Goal: Transaction & Acquisition: Purchase product/service

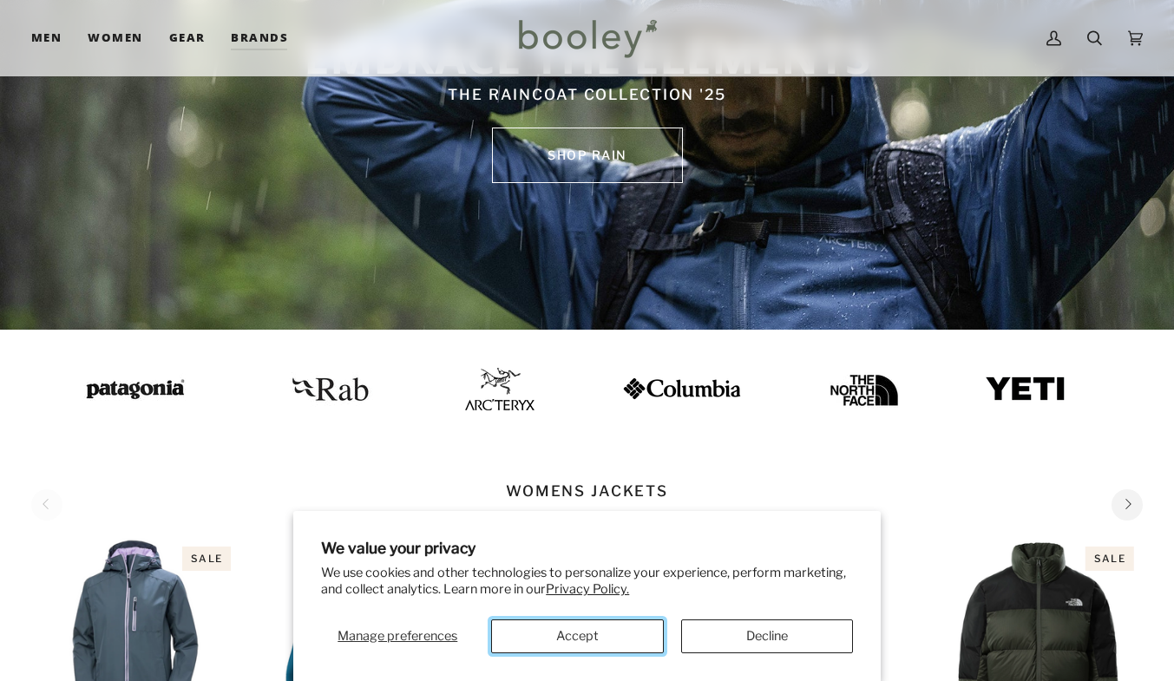
click at [587, 650] on button "Accept" at bounding box center [577, 637] width 172 height 34
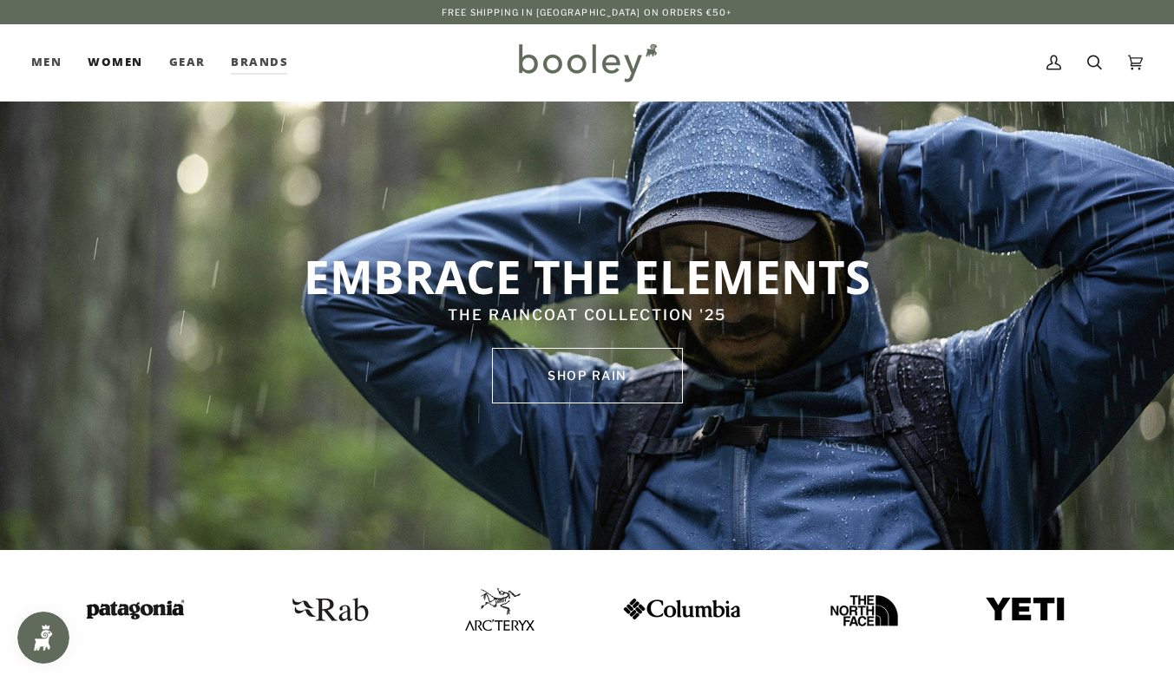
click at [121, 55] on link "Women" at bounding box center [115, 62] width 81 height 76
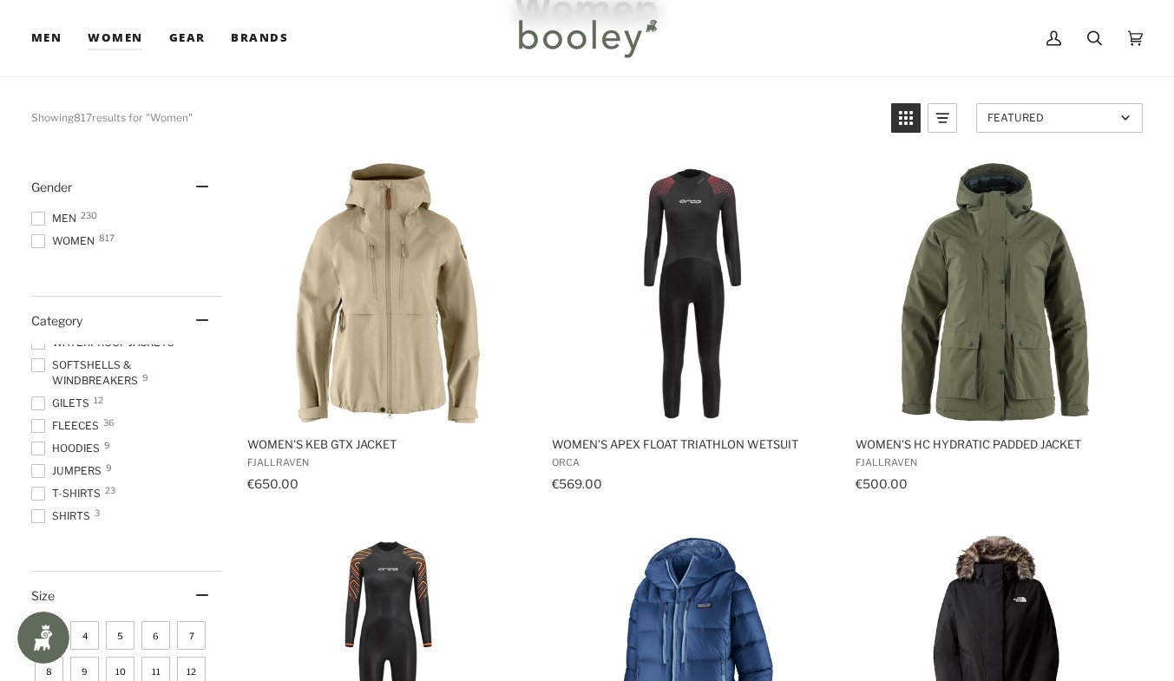
scroll to position [151, 0]
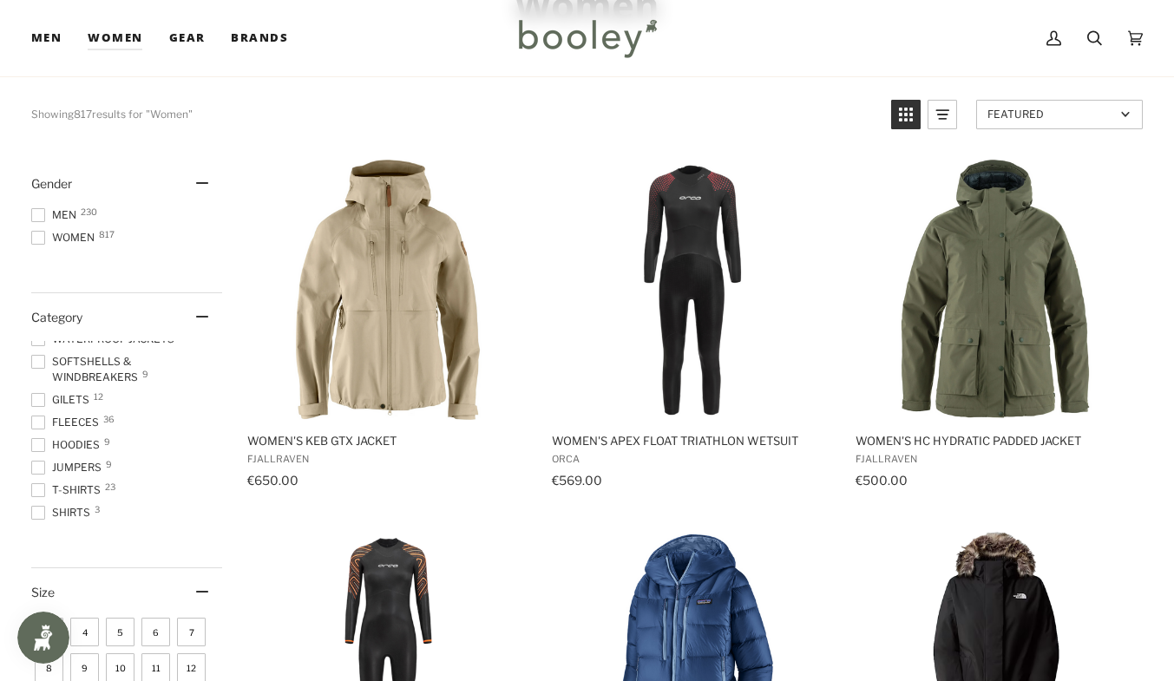
click at [36, 360] on span at bounding box center [38, 362] width 14 height 14
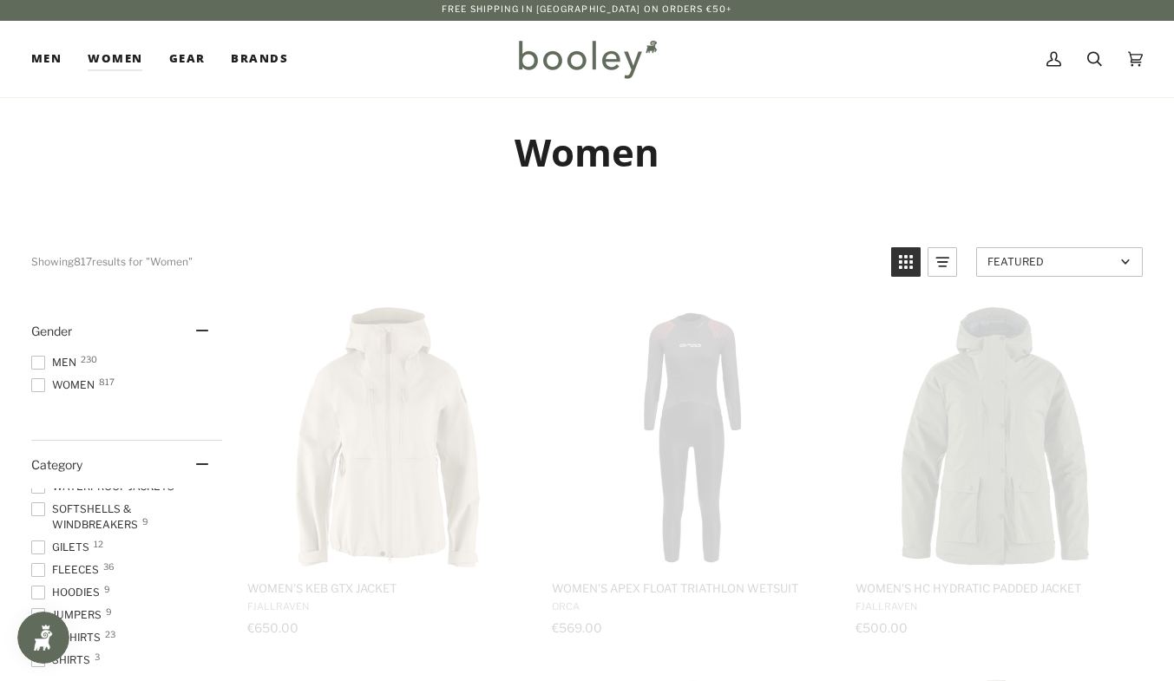
scroll to position [0, 0]
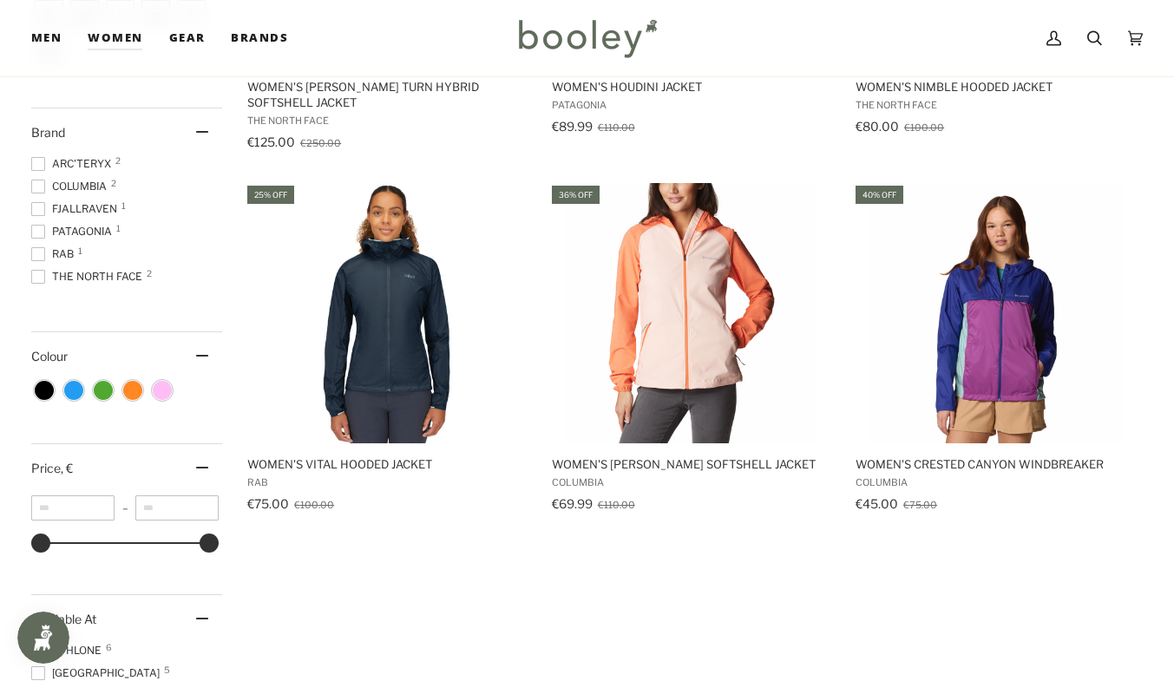
scroll to position [867, 0]
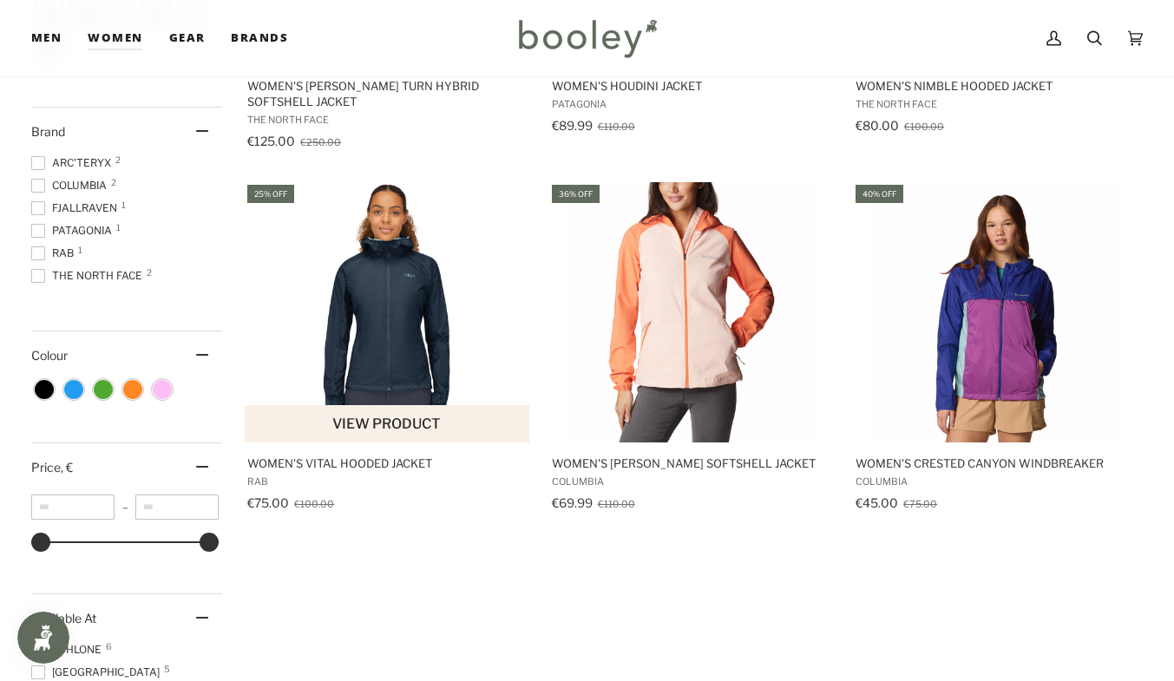
click at [366, 461] on span "Women's Vital Hooded Jacket" at bounding box center [387, 464] width 280 height 16
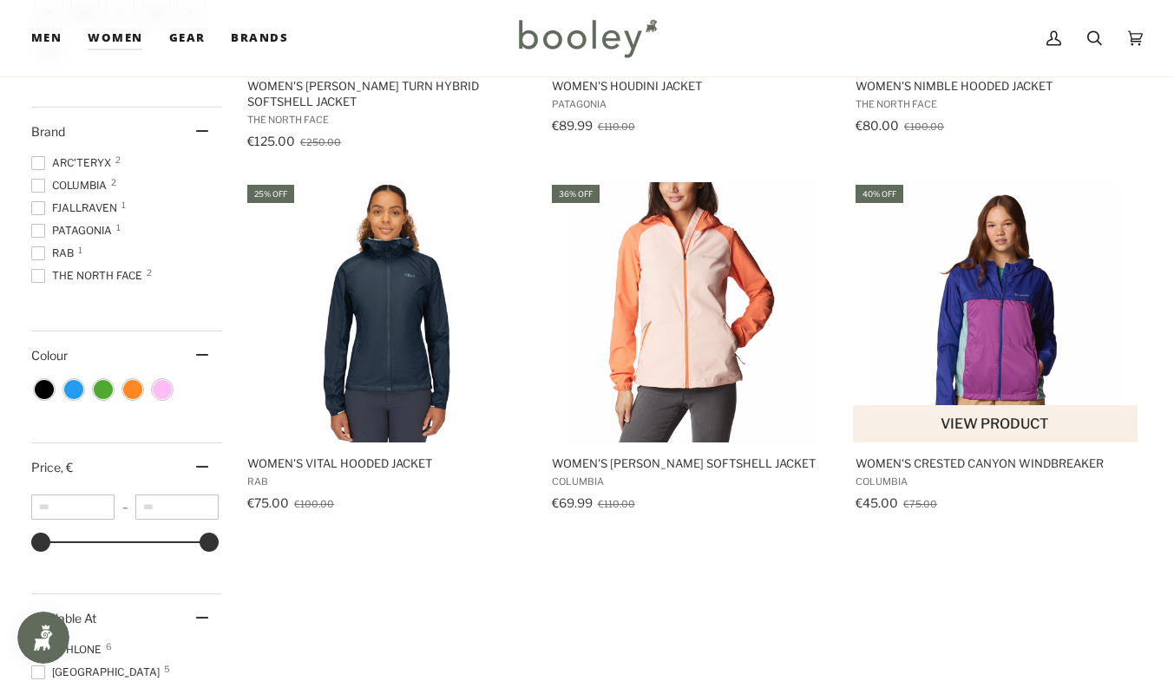
click at [961, 408] on button "View product" at bounding box center [995, 423] width 284 height 37
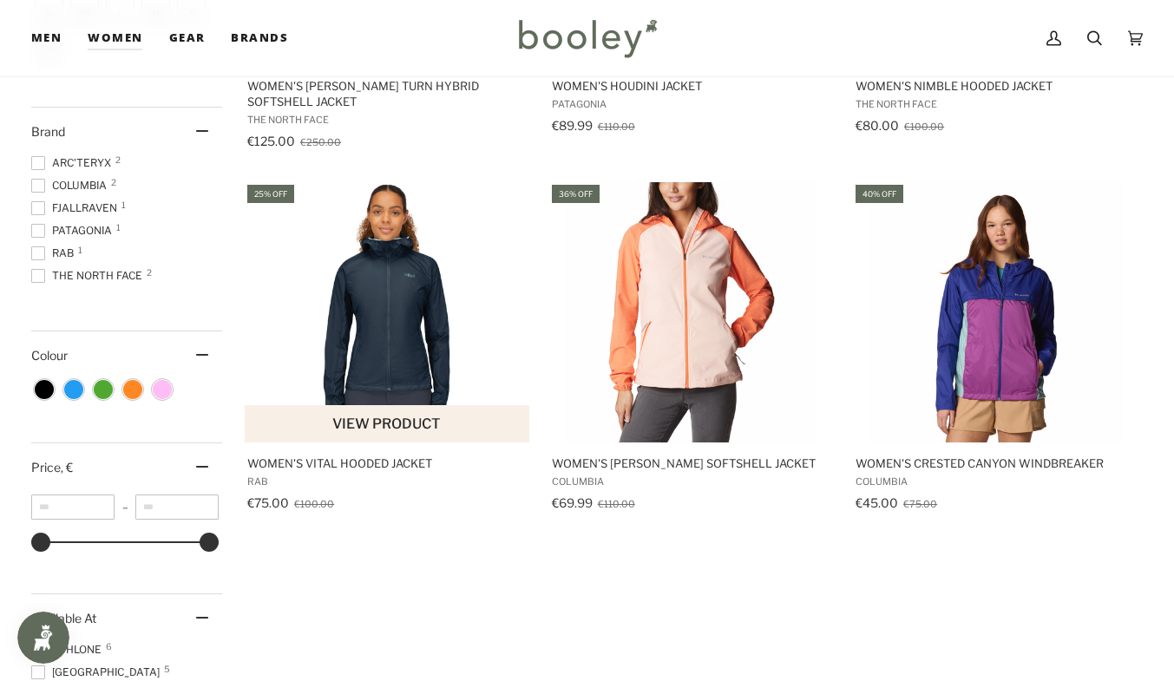
click at [368, 415] on button "View product" at bounding box center [387, 423] width 284 height 37
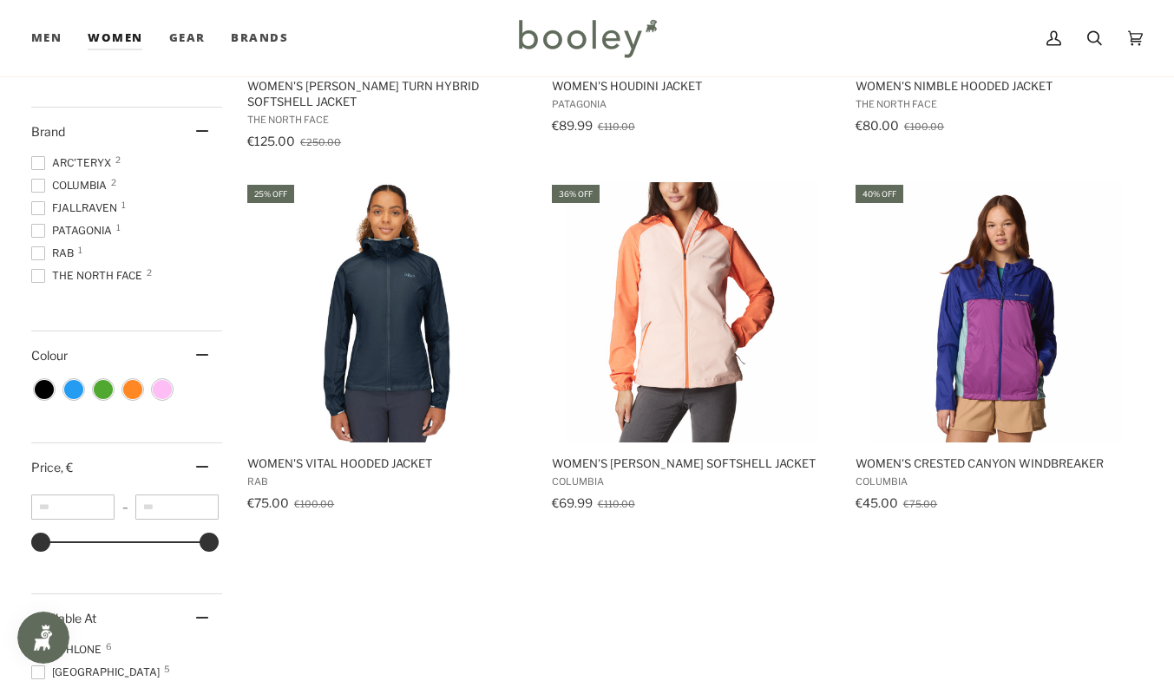
click at [122, 38] on link "Women" at bounding box center [115, 38] width 81 height 76
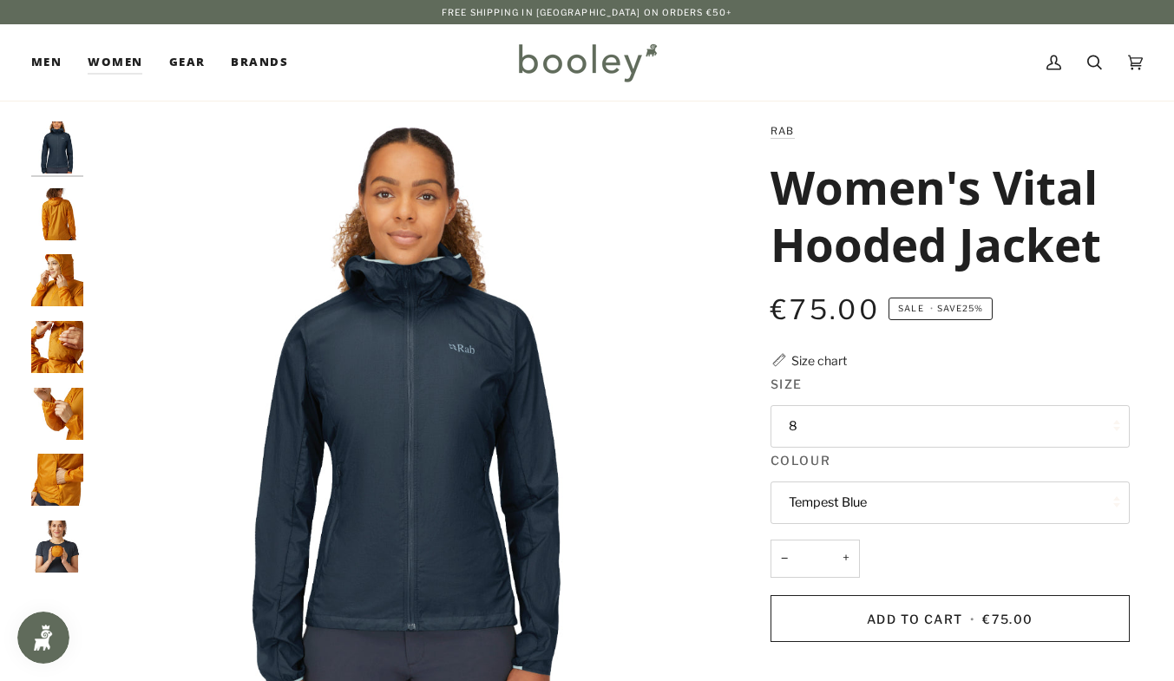
click at [41, 210] on img "Rab Women's Vital Hooded Jacket - Booley Galway" at bounding box center [57, 214] width 52 height 52
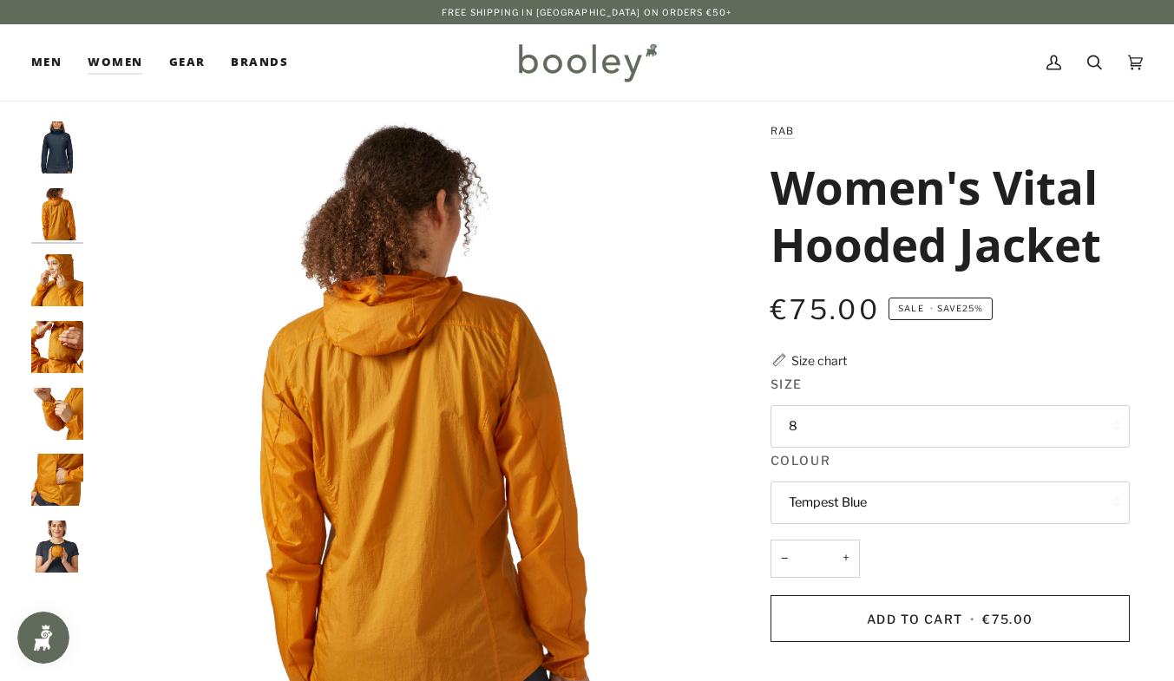
click at [50, 544] on img "Rab Women's Vital Hooded Jacket - Booley Galway" at bounding box center [57, 547] width 52 height 52
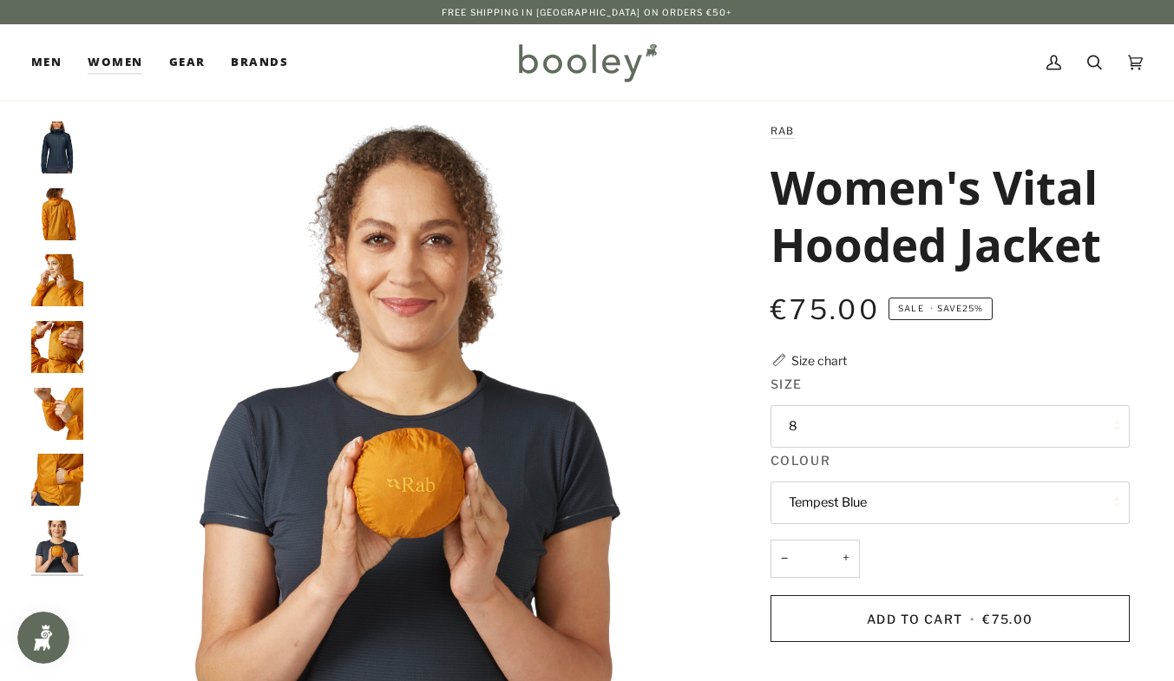
click at [59, 484] on img "Rab Women's Vital Hooded Jacket - Booley Galway" at bounding box center [57, 480] width 52 height 52
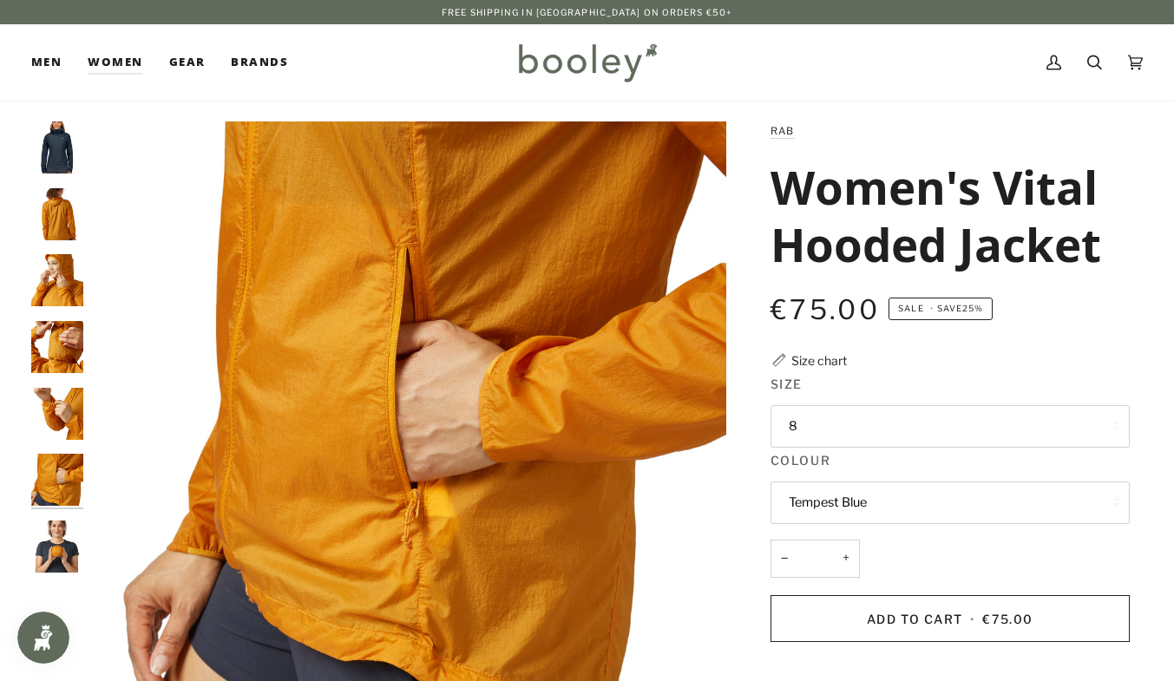
click at [53, 411] on img "Rab Women's Vital Hooded Jacket - Booley Galway" at bounding box center [57, 414] width 52 height 52
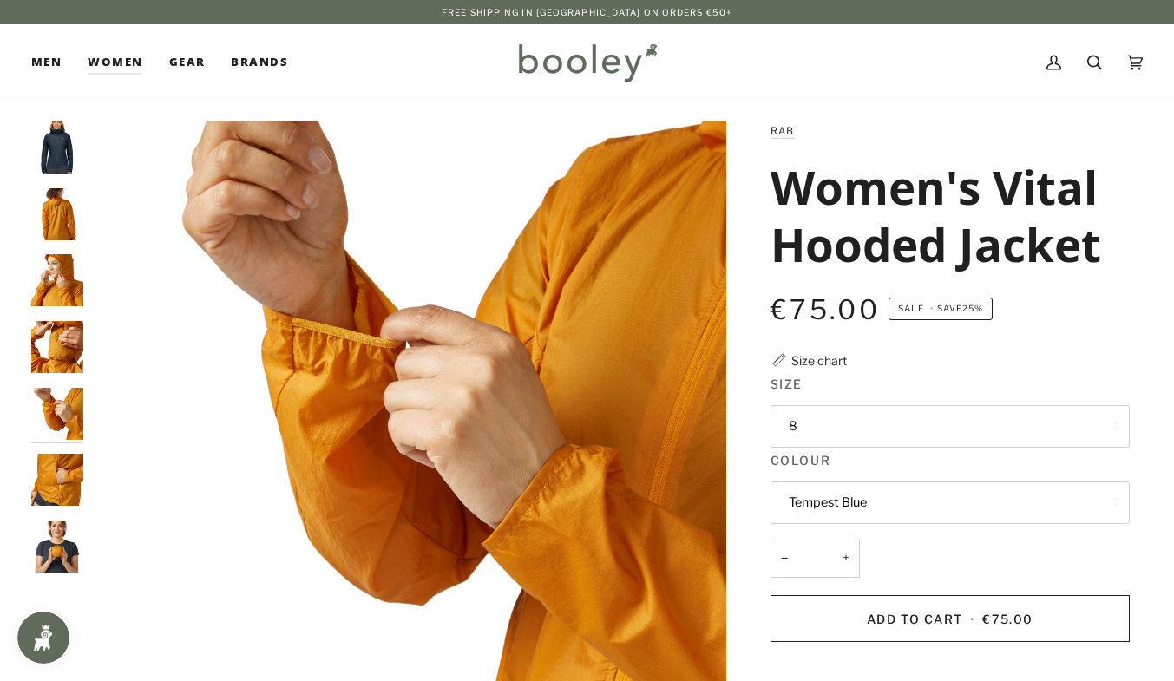
click at [50, 338] on img "Rab Women's Vital Hooded Jacket - Booley Galway" at bounding box center [57, 347] width 52 height 52
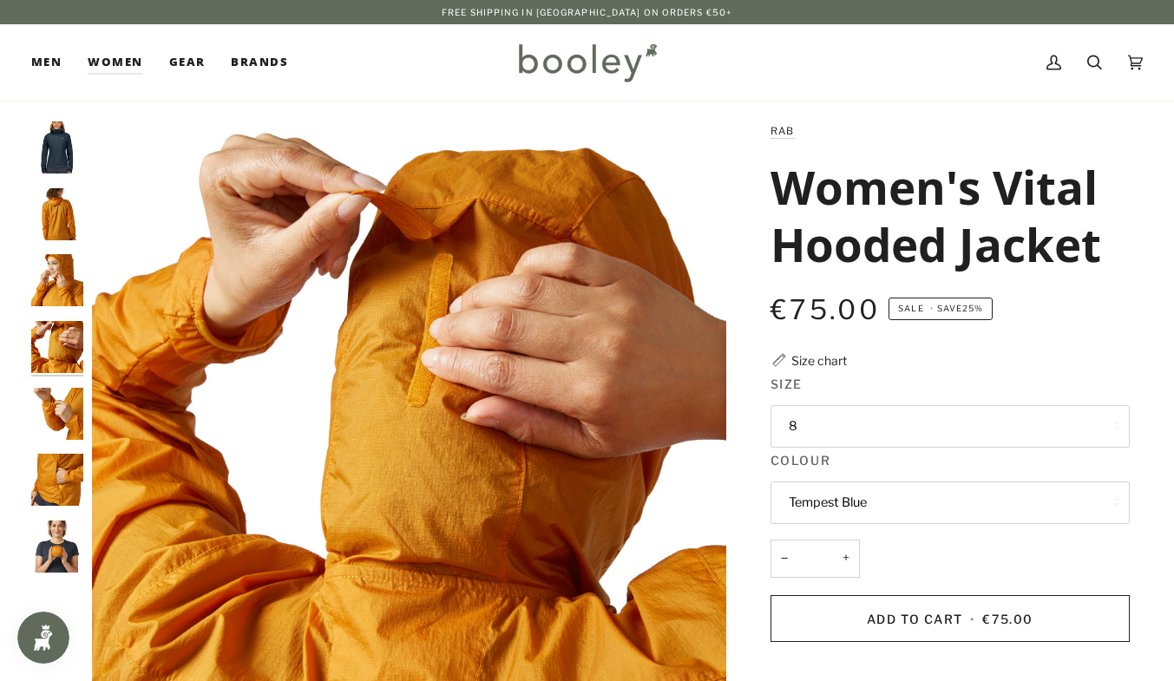
click at [54, 280] on img "Rab Women's Vital Hooded Jacket - Booley Galway" at bounding box center [57, 280] width 52 height 52
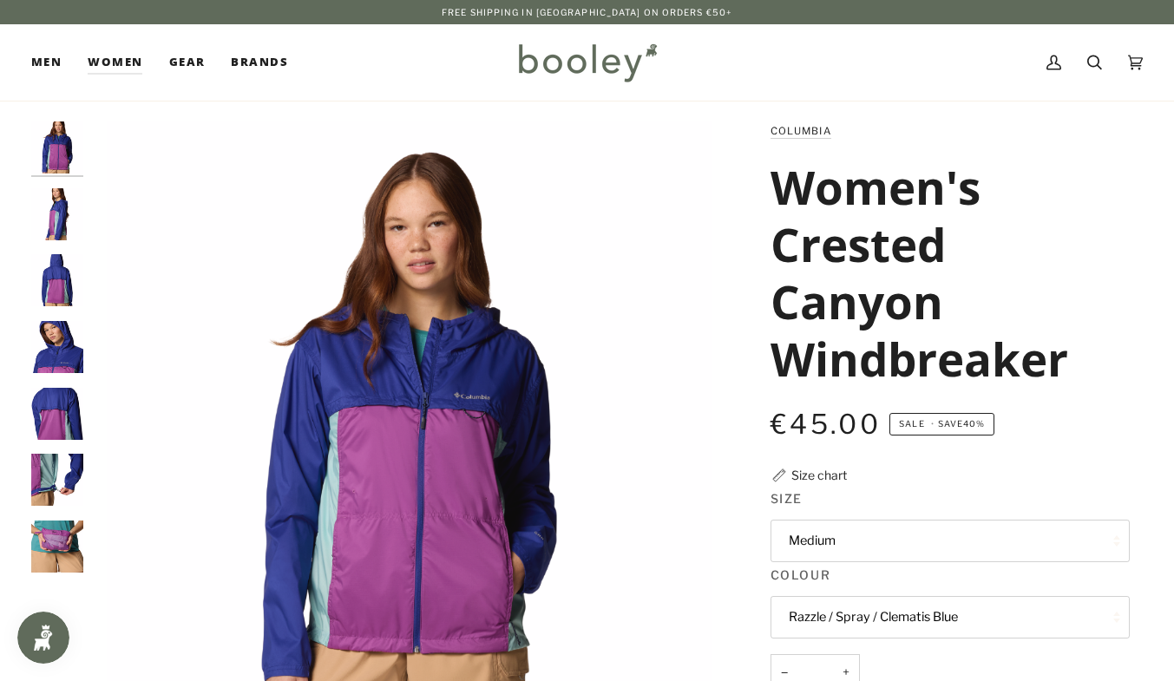
click at [60, 208] on img "Columbia Women's Crested Canyon Windbreaker Razzle / Spray / Clematis Blue - Bo…" at bounding box center [57, 214] width 52 height 52
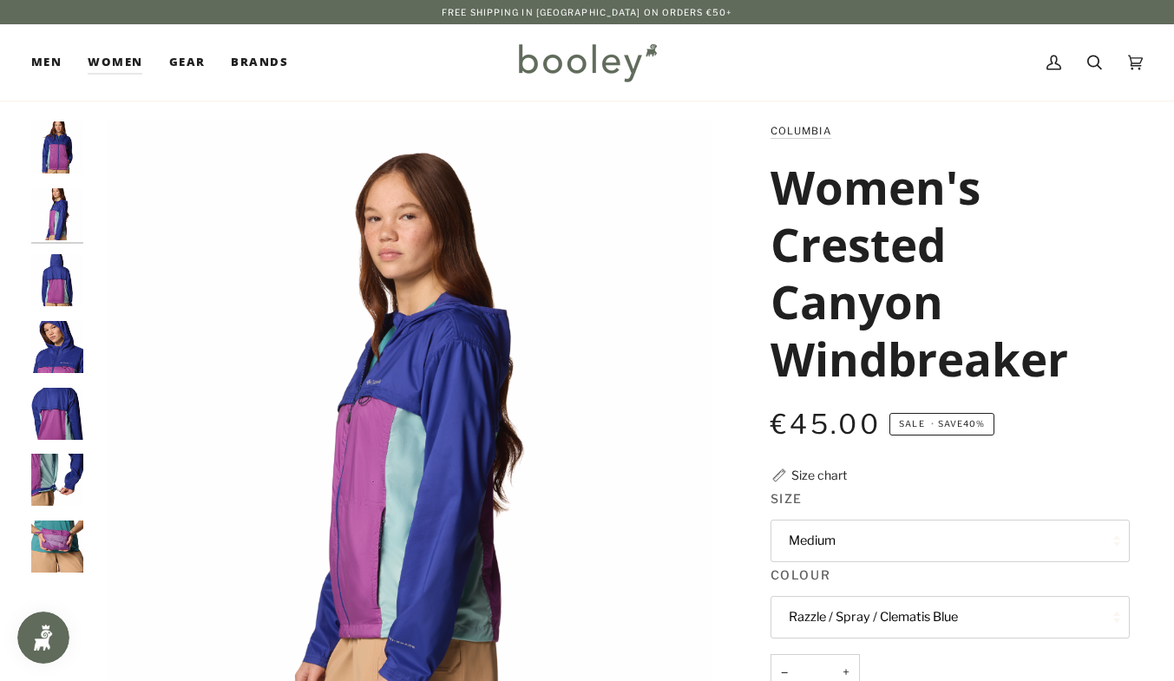
click at [49, 304] on img "Columbia Women's Crested Canyon Windbreaker Razzle / Spray / Clematis Blue - Bo…" at bounding box center [57, 280] width 52 height 52
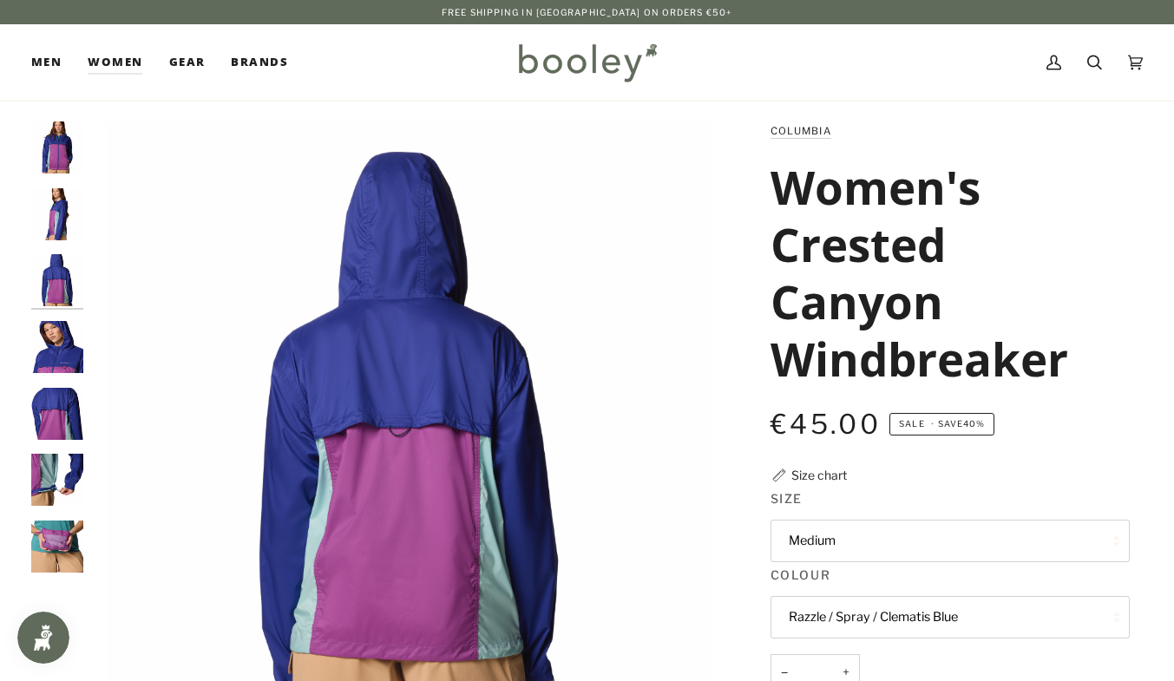
click at [61, 361] on img "Columbia Women's Crested Canyon Windbreaker Razzle / Spray / Clematis Blue - Bo…" at bounding box center [57, 347] width 52 height 52
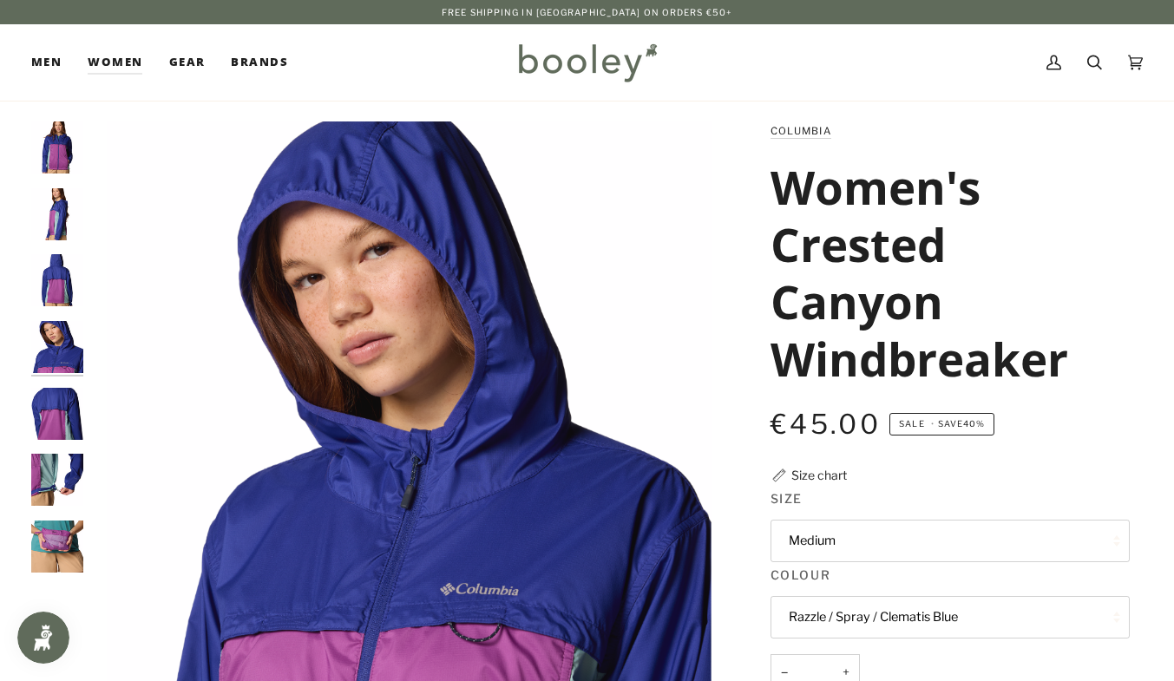
click at [48, 422] on img "Columbia Women's Crested Canyon Windbreaker Razzle / Spray / Clematis Blue - Bo…" at bounding box center [57, 414] width 52 height 52
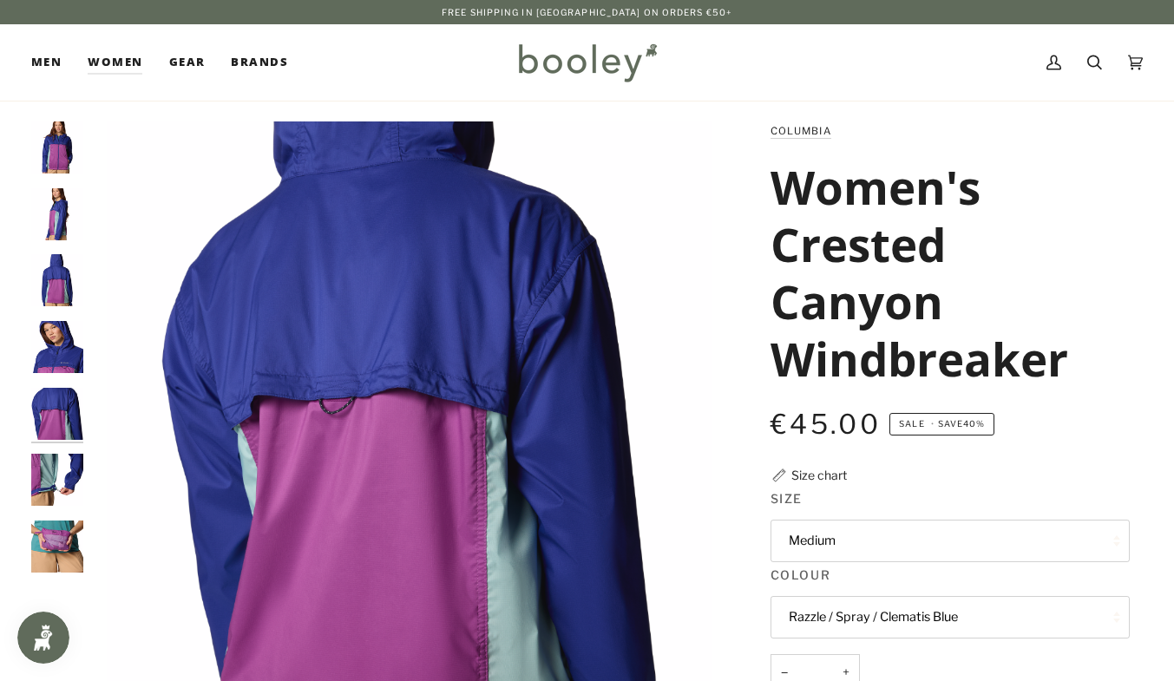
click at [55, 489] on img "Columbia Women's Crested Canyon Windbreaker Razzle / Spray / Clematis Blue - Bo…" at bounding box center [57, 480] width 52 height 52
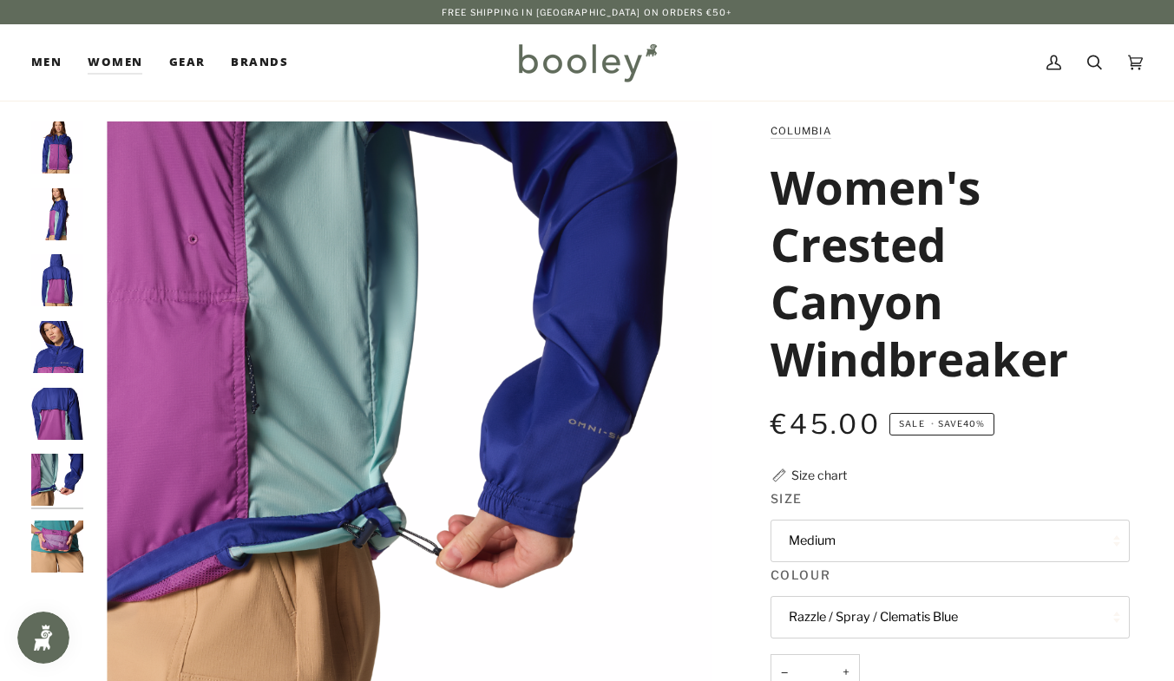
click at [969, 551] on button "Medium" at bounding box center [950, 541] width 359 height 43
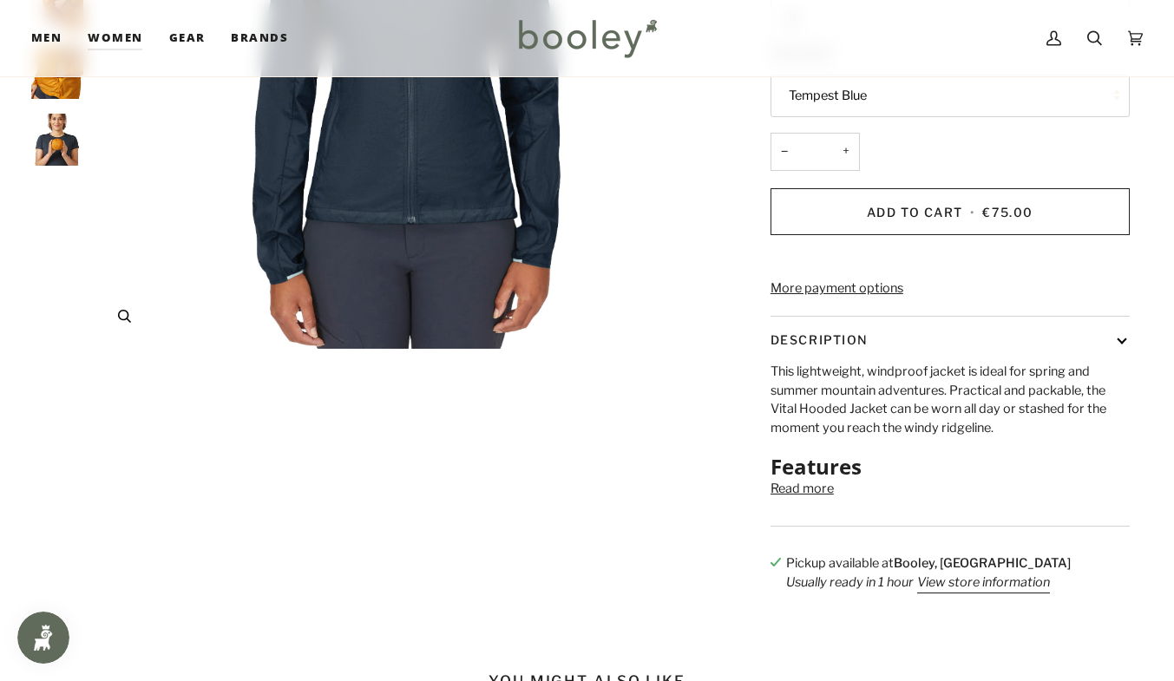
scroll to position [409, 0]
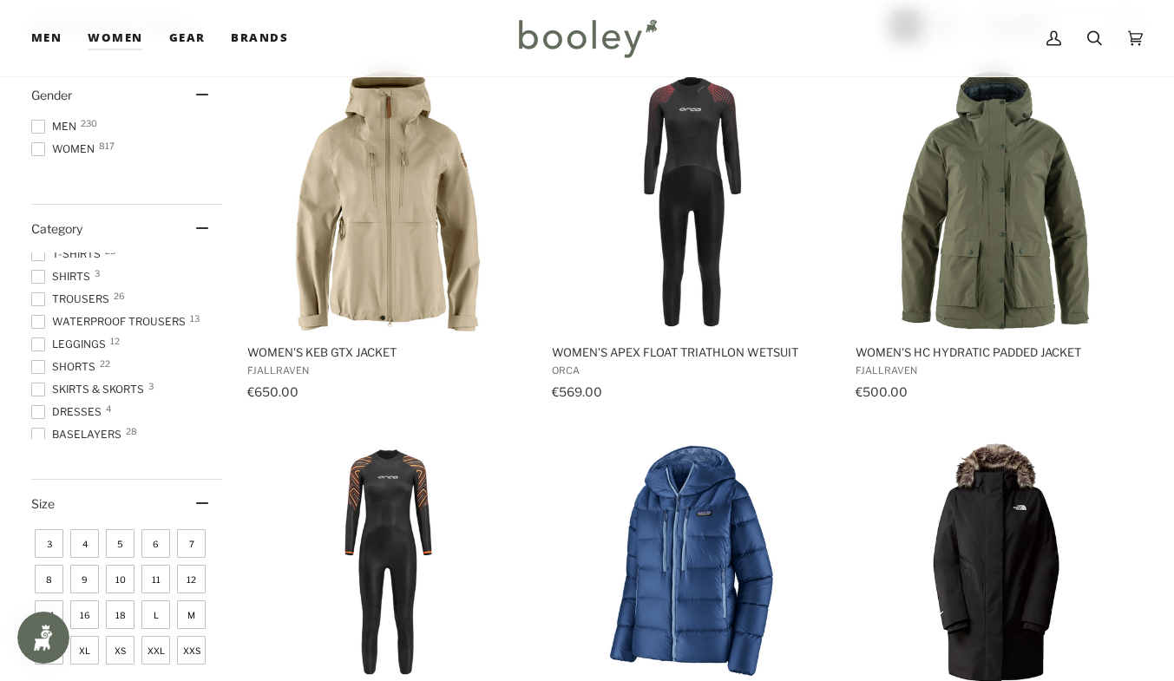
scroll to position [243, 0]
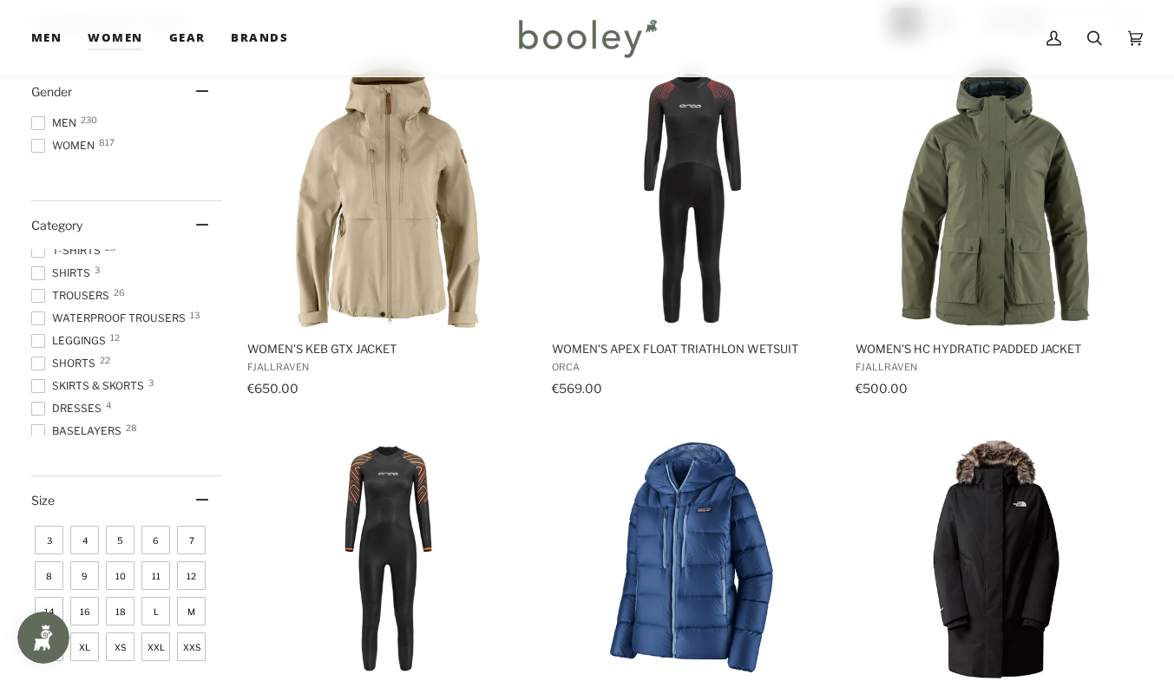
click at [36, 145] on span at bounding box center [38, 146] width 14 height 14
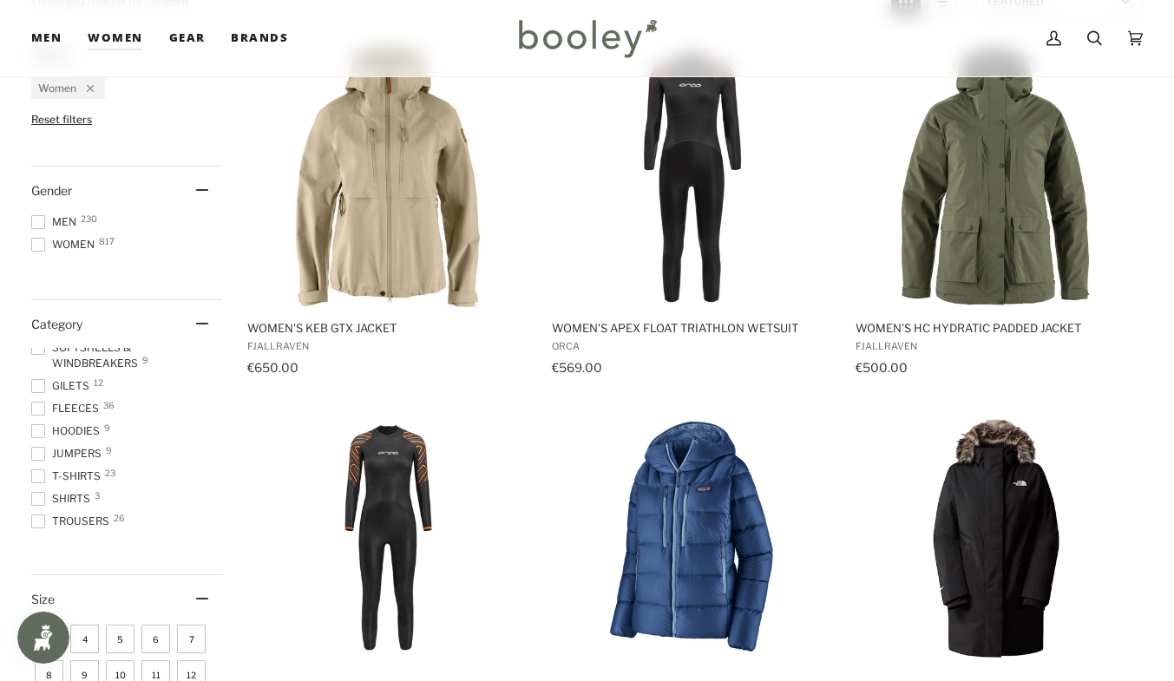
scroll to position [211, 0]
click at [42, 475] on span at bounding box center [38, 476] width 14 height 14
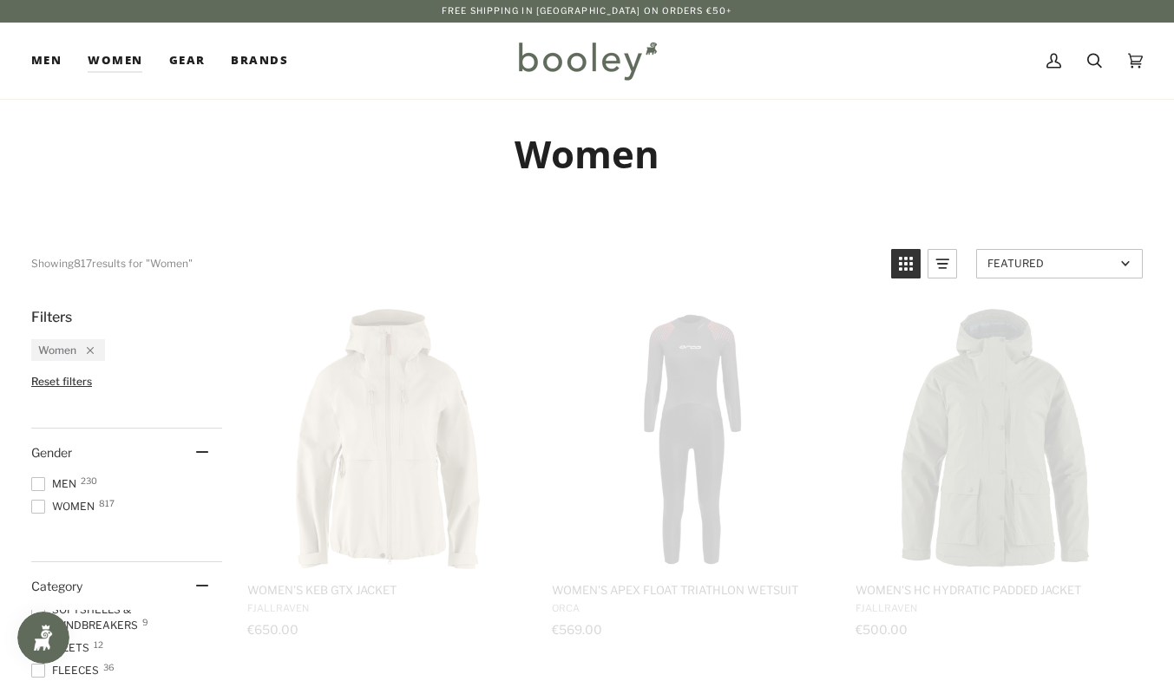
scroll to position [0, 0]
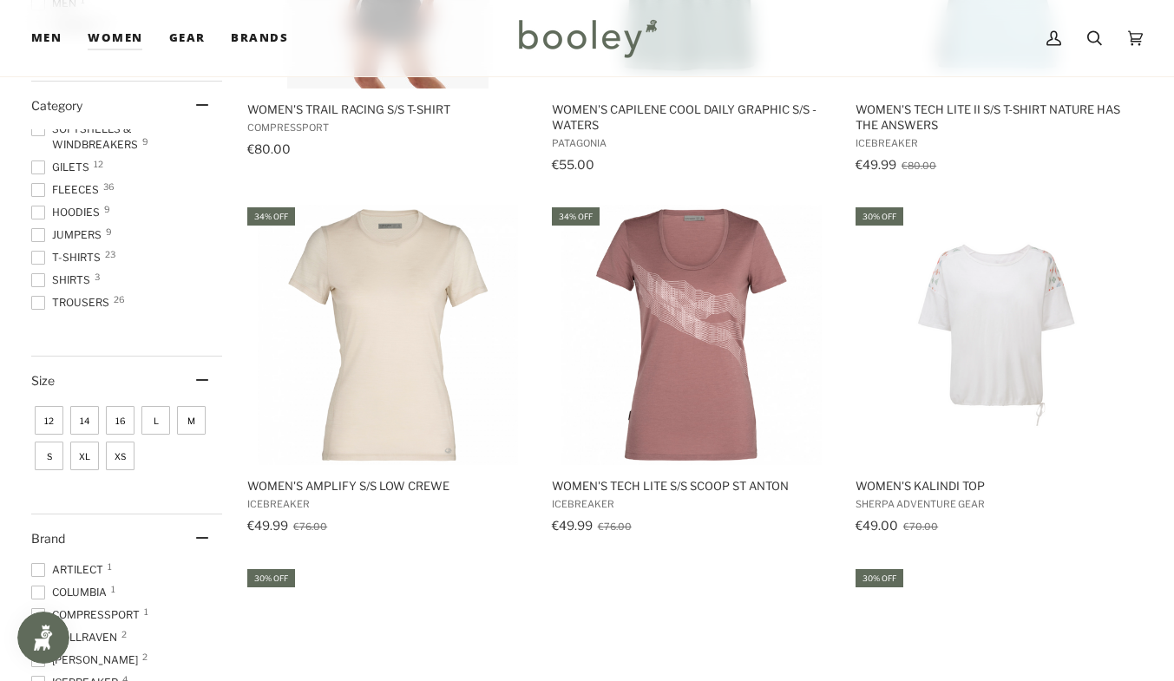
scroll to position [482, 0]
click at [120, 456] on span "XS" at bounding box center [120, 456] width 29 height 29
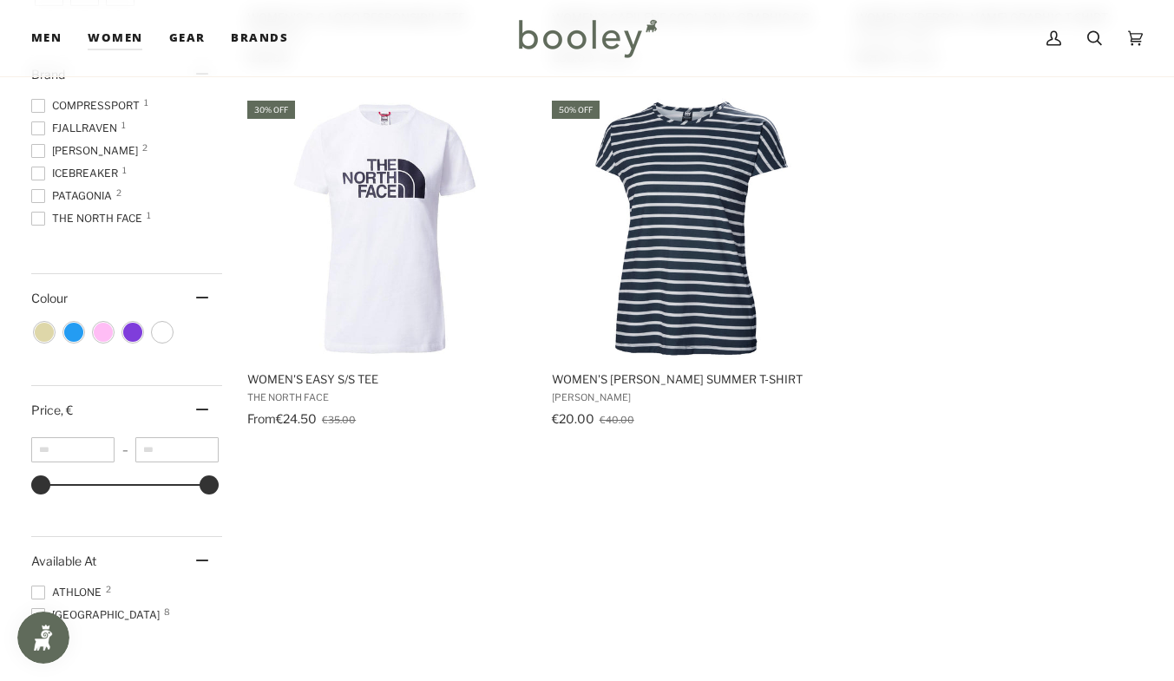
scroll to position [949, 0]
